Goal: Information Seeking & Learning: Learn about a topic

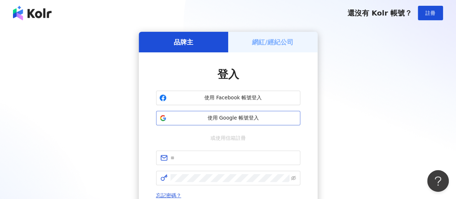
click at [229, 119] on span "使用 Google 帳號登入" at bounding box center [234, 117] width 128 height 7
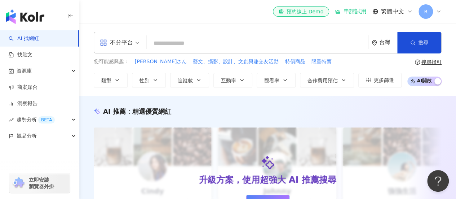
type input "**********"
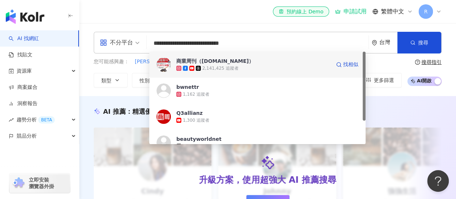
click at [245, 65] on div "2,141,425 追蹤者" at bounding box center [253, 68] width 154 height 7
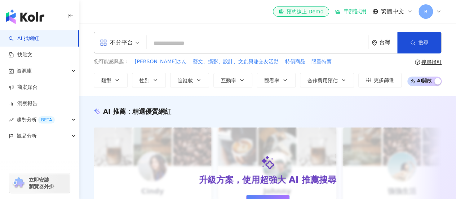
click at [282, 49] on input "search" at bounding box center [258, 43] width 216 height 14
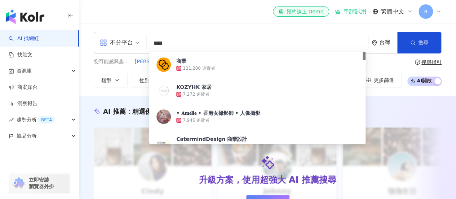
type input "***"
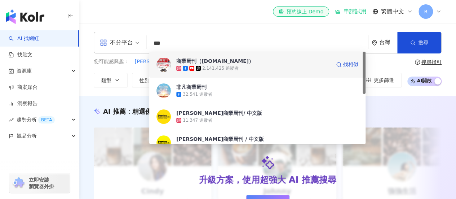
click at [201, 59] on div "商業周刊（[DOMAIN_NAME]）" at bounding box center [215, 60] width 78 height 7
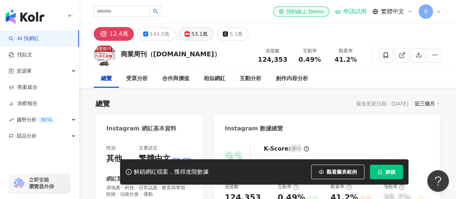
click at [193, 35] on div "53.1萬" at bounding box center [200, 34] width 16 height 10
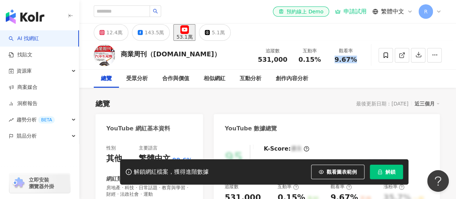
drag, startPoint x: 360, startPoint y: 58, endPoint x: 337, endPoint y: 60, distance: 23.9
click at [337, 60] on div "觀看率 9.67%" at bounding box center [346, 55] width 36 height 16
copy span "9.67%"
click at [87, 39] on div "12.4萬 143.5萬 53.1萬 5.1萬" at bounding box center [267, 31] width 377 height 17
drag, startPoint x: 90, startPoint y: 45, endPoint x: 136, endPoint y: 1, distance: 63.8
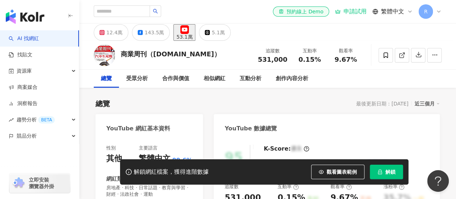
click at [90, 45] on div "商業周刊（商周.com） 追蹤數 531,000 互動率 0.15% 觀看率 9.67%" at bounding box center [267, 55] width 377 height 28
drag, startPoint x: 85, startPoint y: 23, endPoint x: 92, endPoint y: 13, distance: 12.1
click at [85, 23] on div "el-icon-cs 預約線上 Demo 申請試用 繁體中文 R" at bounding box center [267, 11] width 377 height 23
click at [145, 33] on div "143.5萬" at bounding box center [154, 32] width 19 height 10
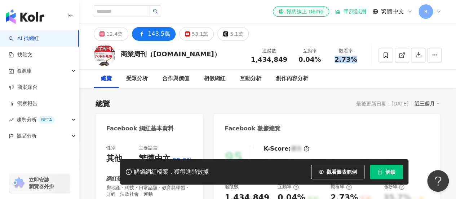
drag, startPoint x: 360, startPoint y: 58, endPoint x: 333, endPoint y: 58, distance: 27.1
click at [333, 58] on div "觀看率 2.73%" at bounding box center [346, 55] width 36 height 16
copy span "2.73%"
click at [84, 71] on div "總覽 受眾分析 合作與價值 相似網紅 互動分析 創作內容分析" at bounding box center [267, 79] width 377 height 18
